Goal: Information Seeking & Learning: Find specific fact

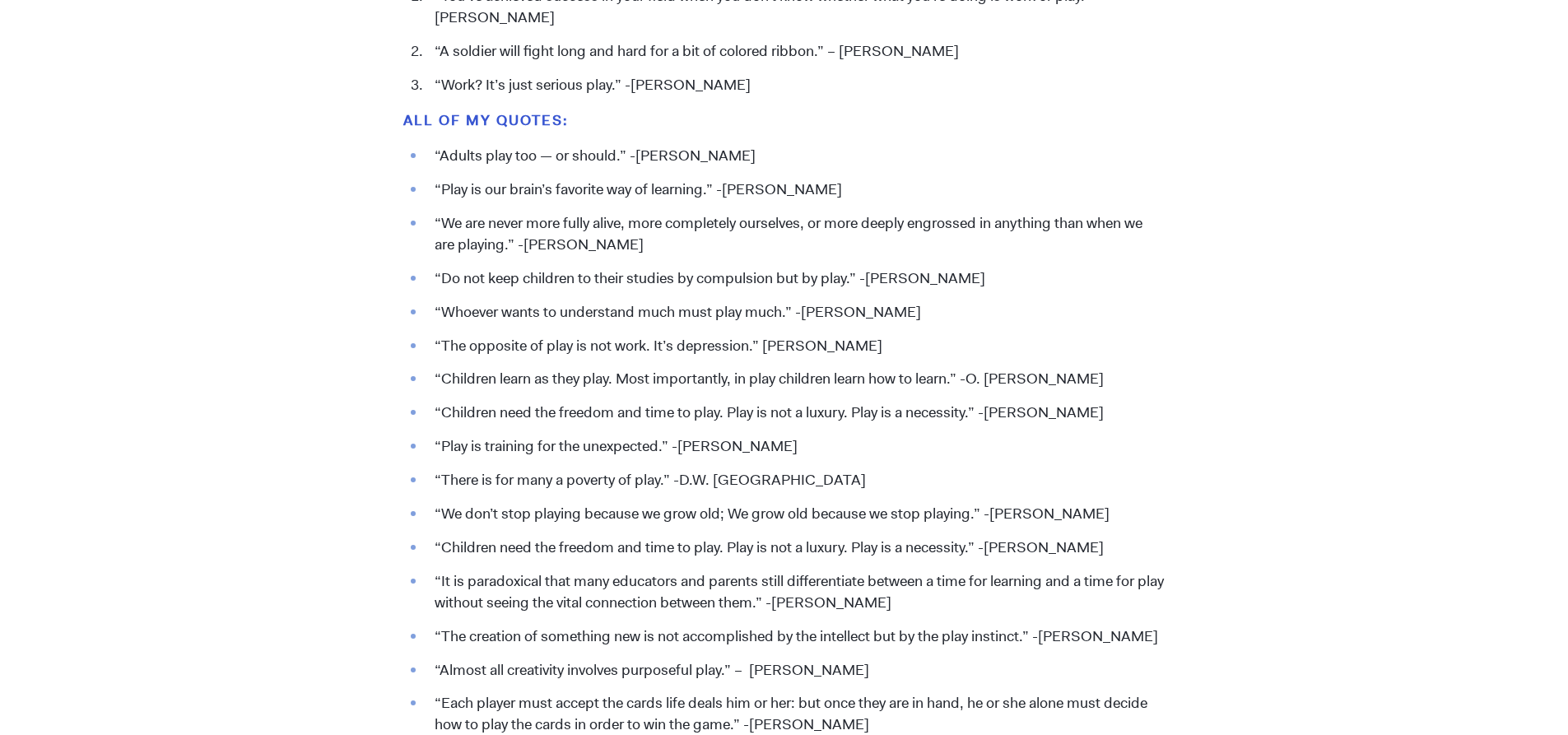
scroll to position [1891, 0]
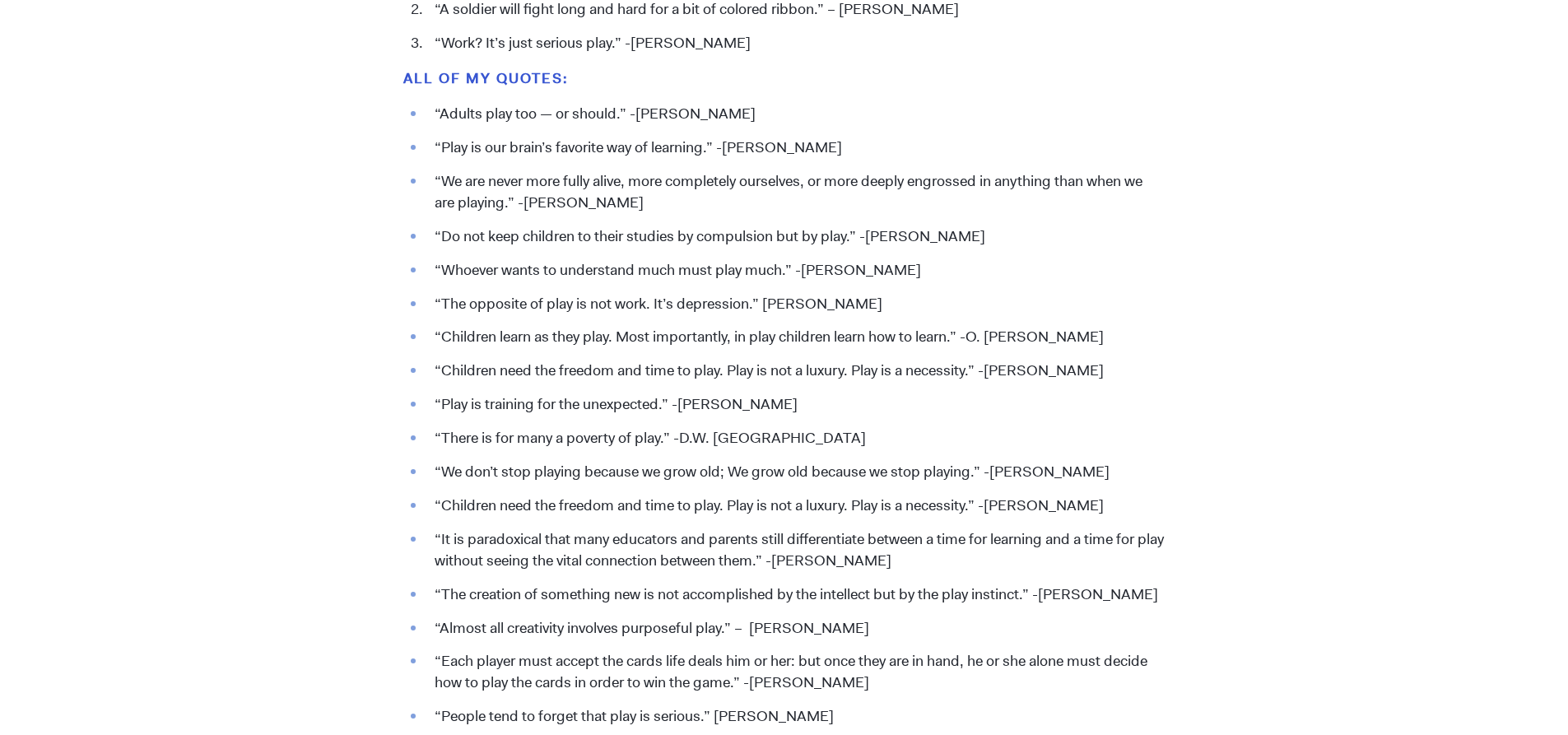
drag, startPoint x: 637, startPoint y: 201, endPoint x: 527, endPoint y: 205, distance: 110.1
click at [527, 205] on li "“We are never more fully alive, more completely ourselves, or more deeply engro…" at bounding box center [795, 192] width 738 height 42
copy li "[PERSON_NAME]"
click at [515, 188] on li "“We are never more fully alive, more completely ourselves, or more deeply engro…" at bounding box center [795, 192] width 738 height 42
drag, startPoint x: 639, startPoint y: 201, endPoint x: 430, endPoint y: 181, distance: 210.0
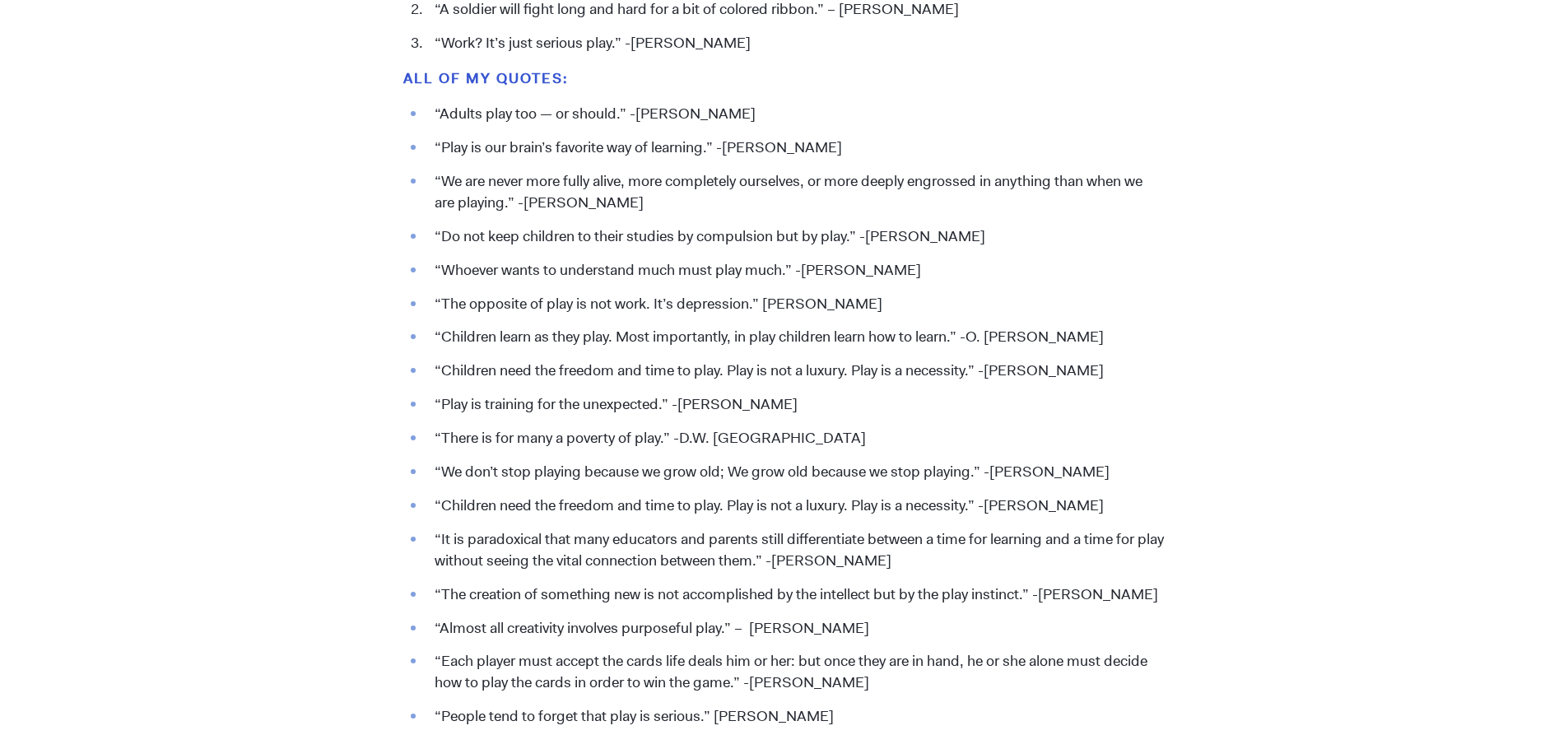
click at [430, 181] on li "“We are never more fully alive, more completely ourselves, or more deeply engro…" at bounding box center [795, 192] width 738 height 42
copy li "“We are never more fully alive, more completely ourselves, or more deeply engro…"
drag, startPoint x: 1115, startPoint y: 332, endPoint x: 976, endPoint y: 338, distance: 139.1
click at [976, 338] on li "“Children learn as they play. Most importantly, in play children learn how to l…" at bounding box center [795, 337] width 738 height 21
copy li "O. [PERSON_NAME]"
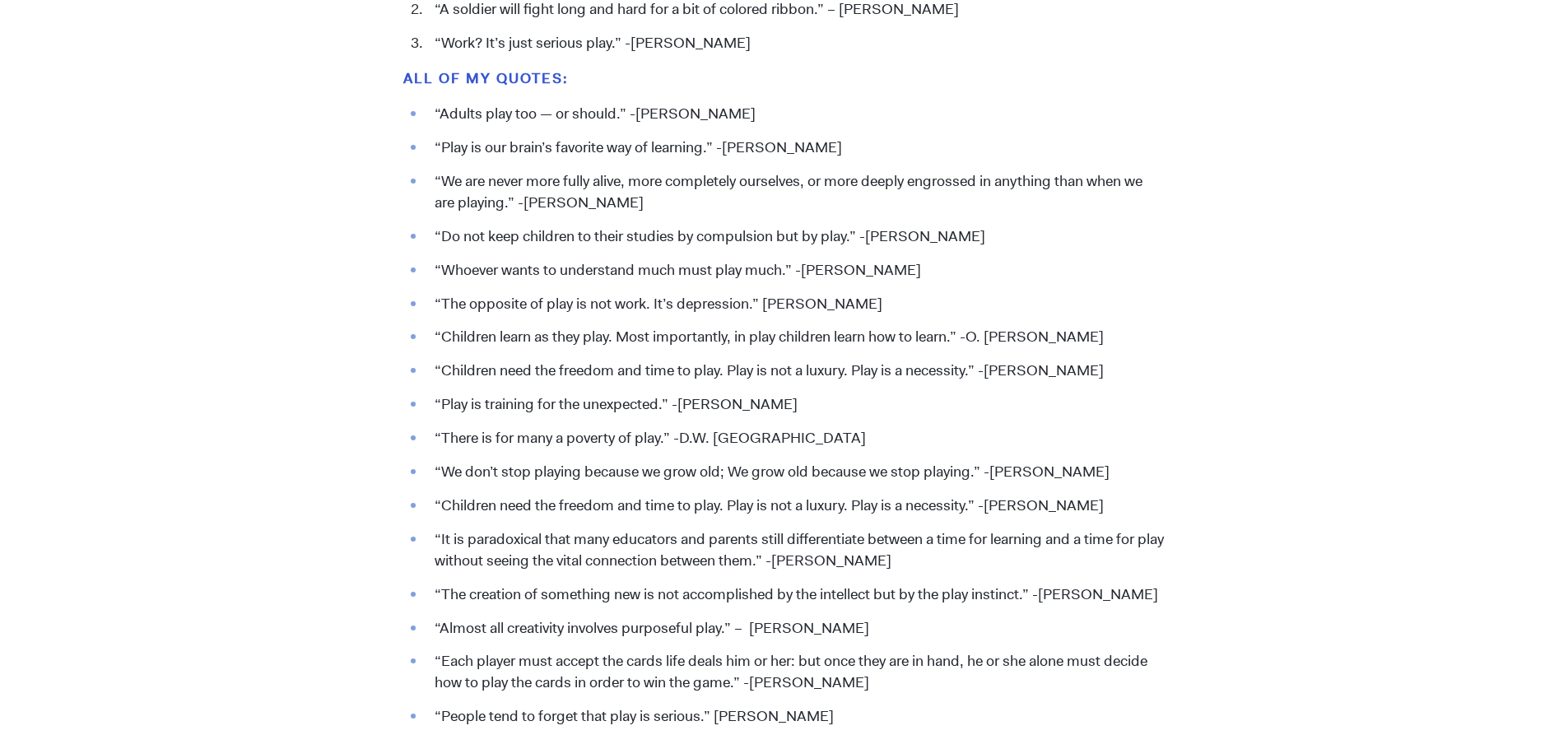
drag, startPoint x: 603, startPoint y: 344, endPoint x: 514, endPoint y: 342, distance: 89.0
click at [600, 344] on li "“Children learn as they play. Most importantly, in play children learn how to l…" at bounding box center [795, 337] width 738 height 21
drag, startPoint x: 434, startPoint y: 329, endPoint x: 485, endPoint y: 332, distance: 51.1
click at [460, 329] on li "“Children learn as they play. Most importantly, in play children learn how to l…" at bounding box center [795, 337] width 738 height 21
drag, startPoint x: 485, startPoint y: 332, endPoint x: 1116, endPoint y: 348, distance: 631.2
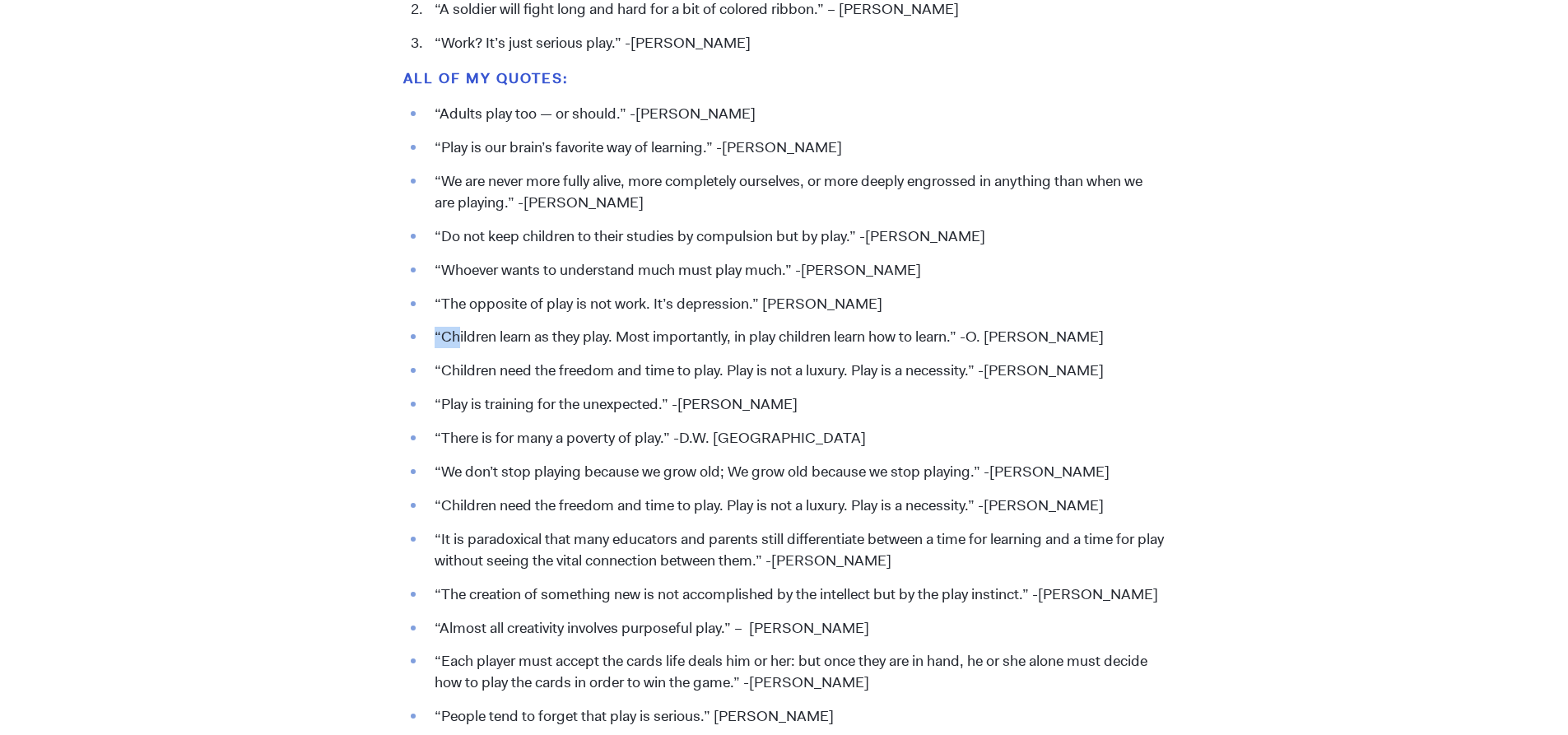
click at [1116, 348] on li "“Children learn as they play. Most importantly, in play children learn how to l…" at bounding box center [795, 337] width 738 height 21
click at [419, 338] on ul "“Adults play too — or should.” -[PERSON_NAME] “Play is our brain’s favorite way…" at bounding box center [784, 416] width 761 height 623
click at [435, 331] on li "“Children learn as they play. Most importantly, in play children learn how to l…" at bounding box center [795, 337] width 738 height 21
drag, startPoint x: 433, startPoint y: 332, endPoint x: 1119, endPoint y: 326, distance: 686.0
click at [1119, 326] on li "“Children learn as they play. Most importantly, in play children learn how to l…" at bounding box center [795, 337] width 738 height 21
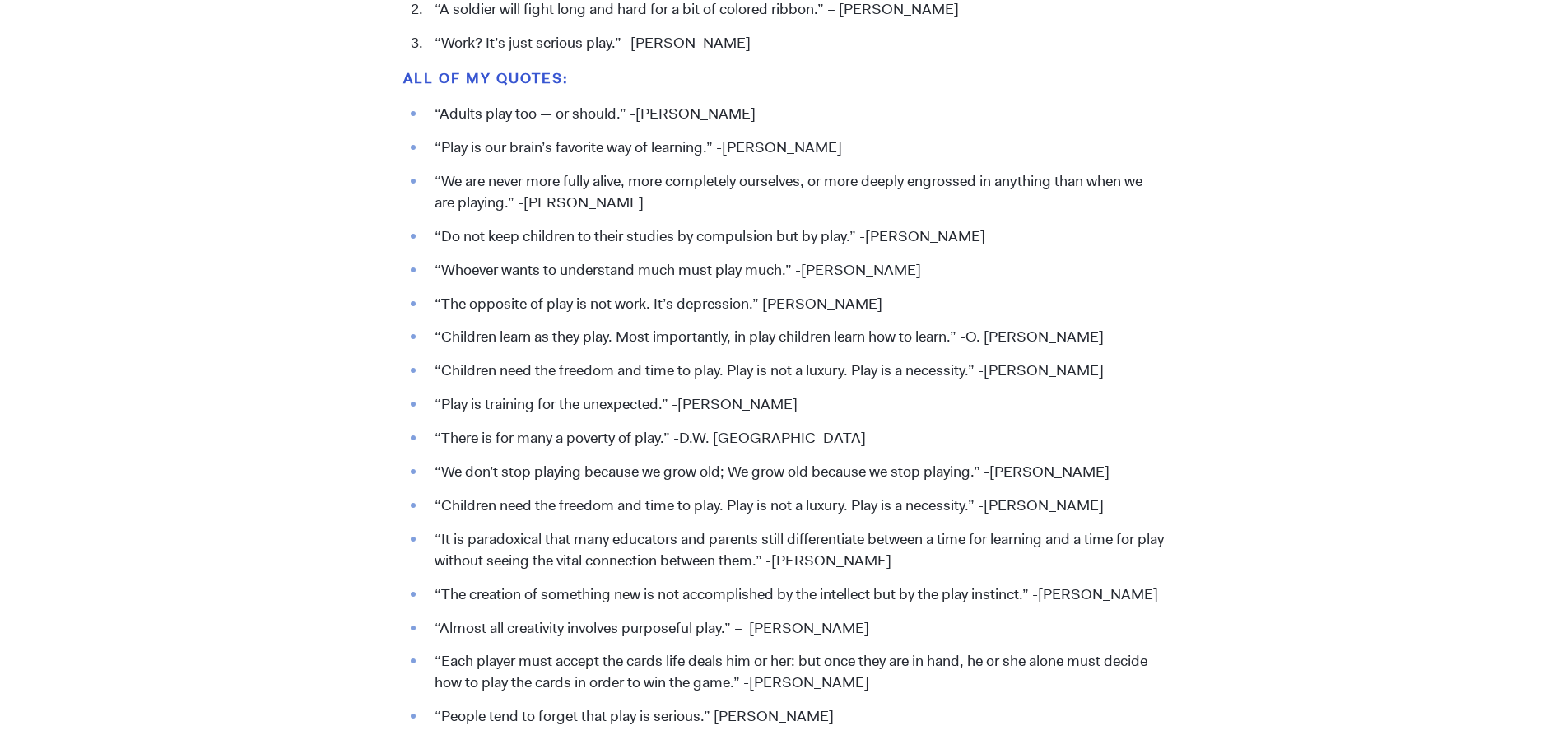
copy li "“Children learn as they play. Most importantly, in play children learn how to l…"
